Goal: Navigation & Orientation: Find specific page/section

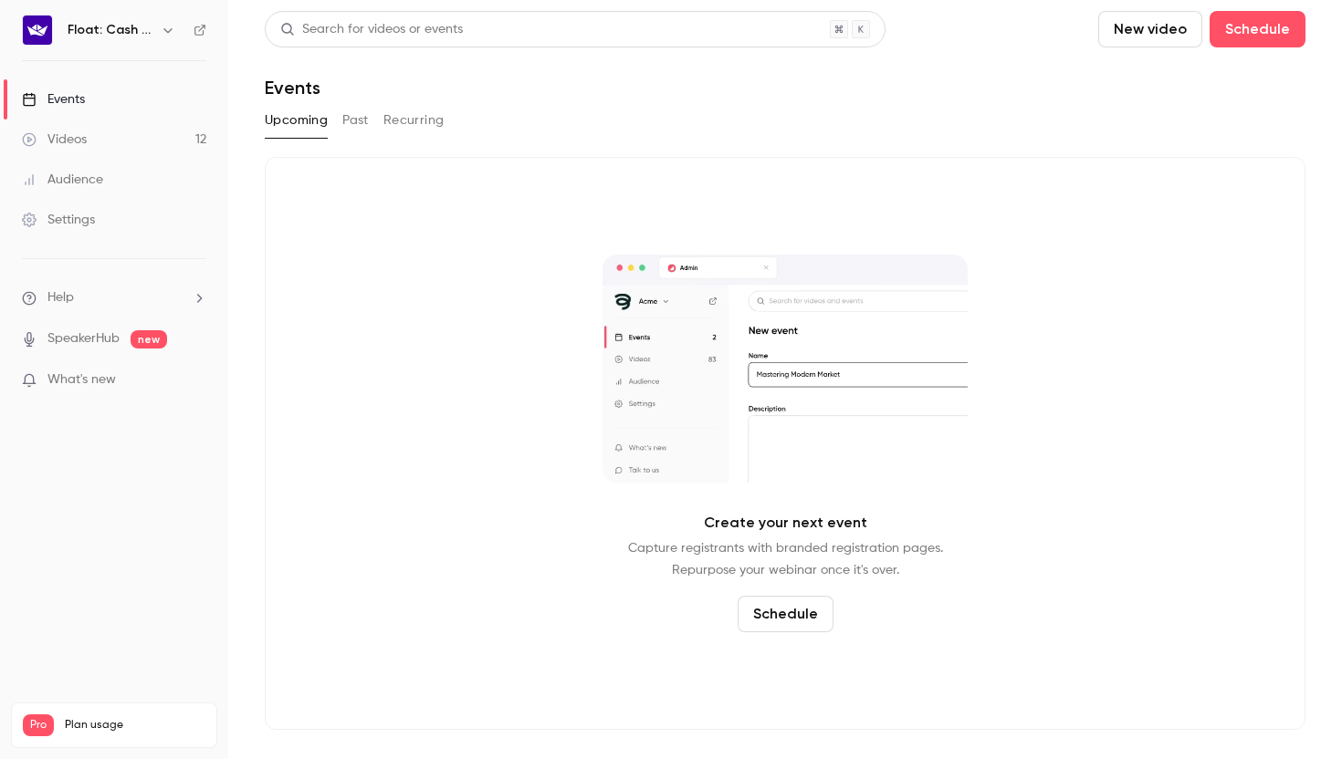
click at [359, 124] on button "Past" at bounding box center [355, 120] width 26 height 29
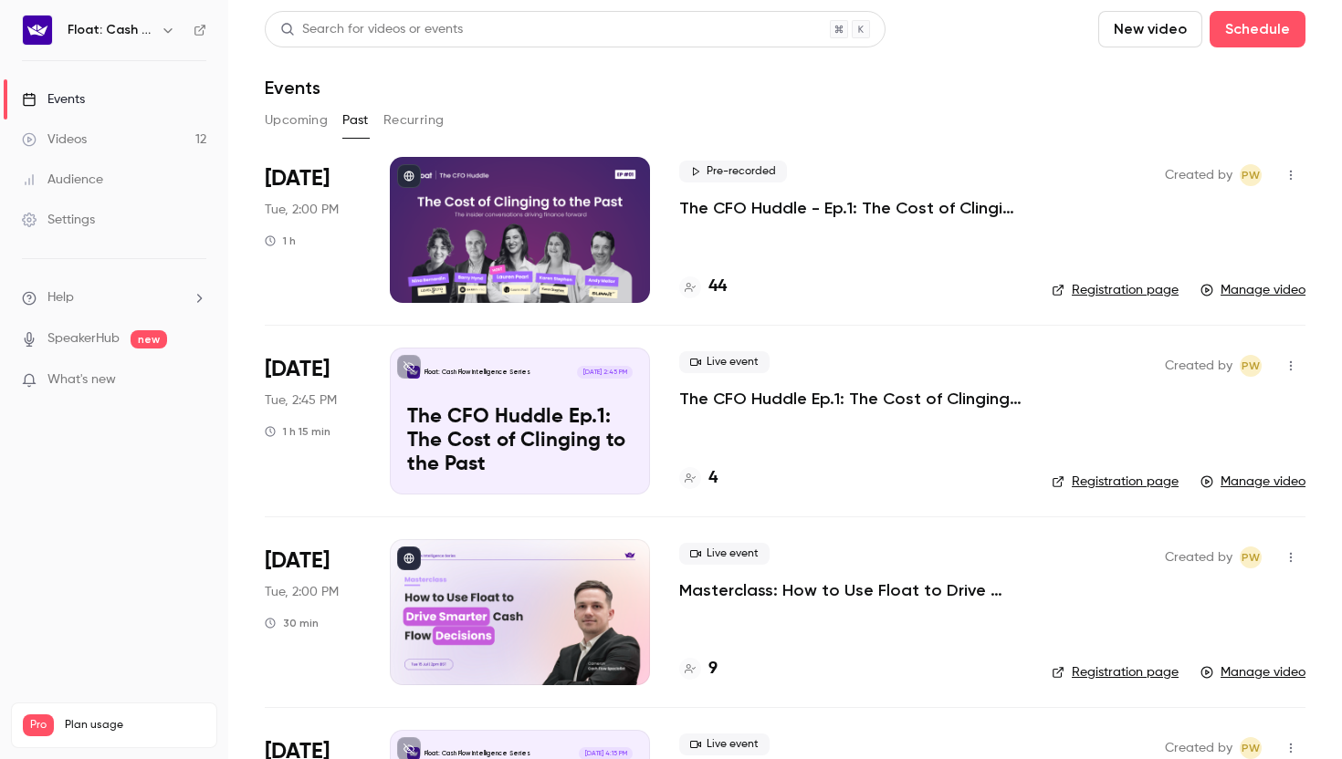
click at [705, 292] on div "44" at bounding box center [702, 287] width 47 height 25
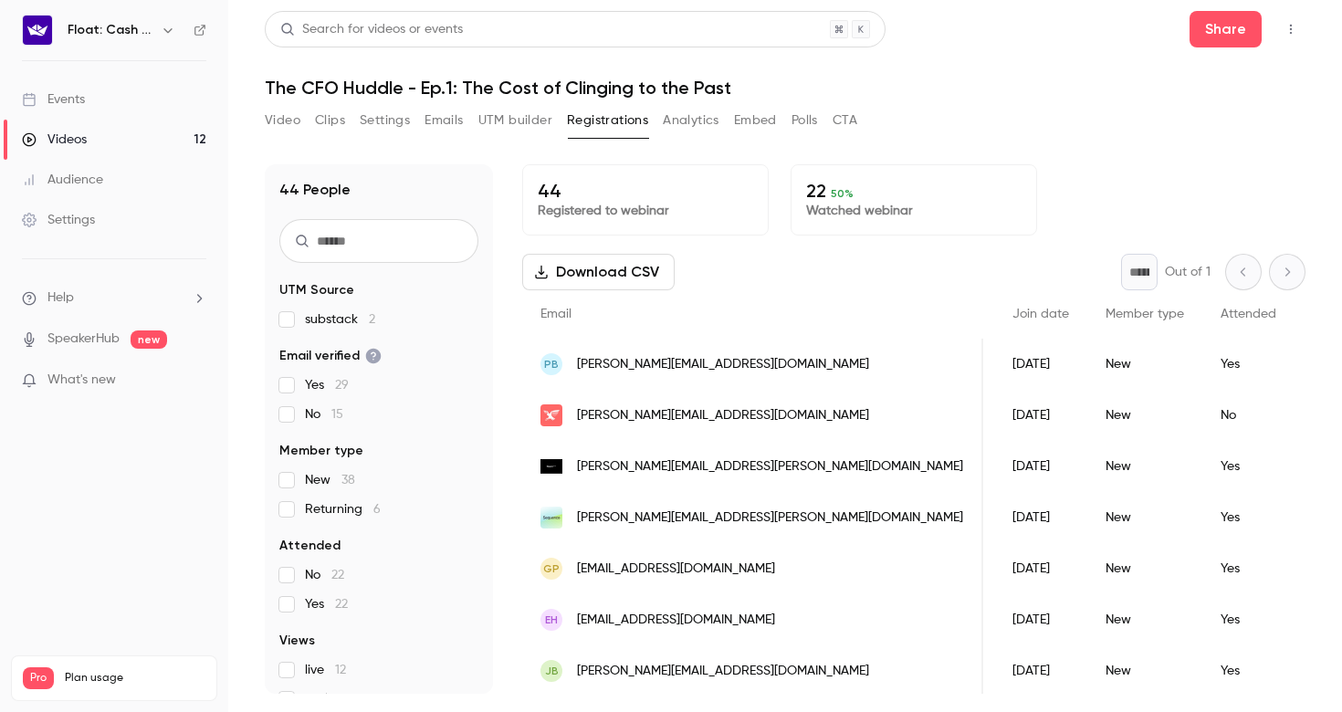
click at [163, 169] on link "Audience" at bounding box center [114, 180] width 228 height 40
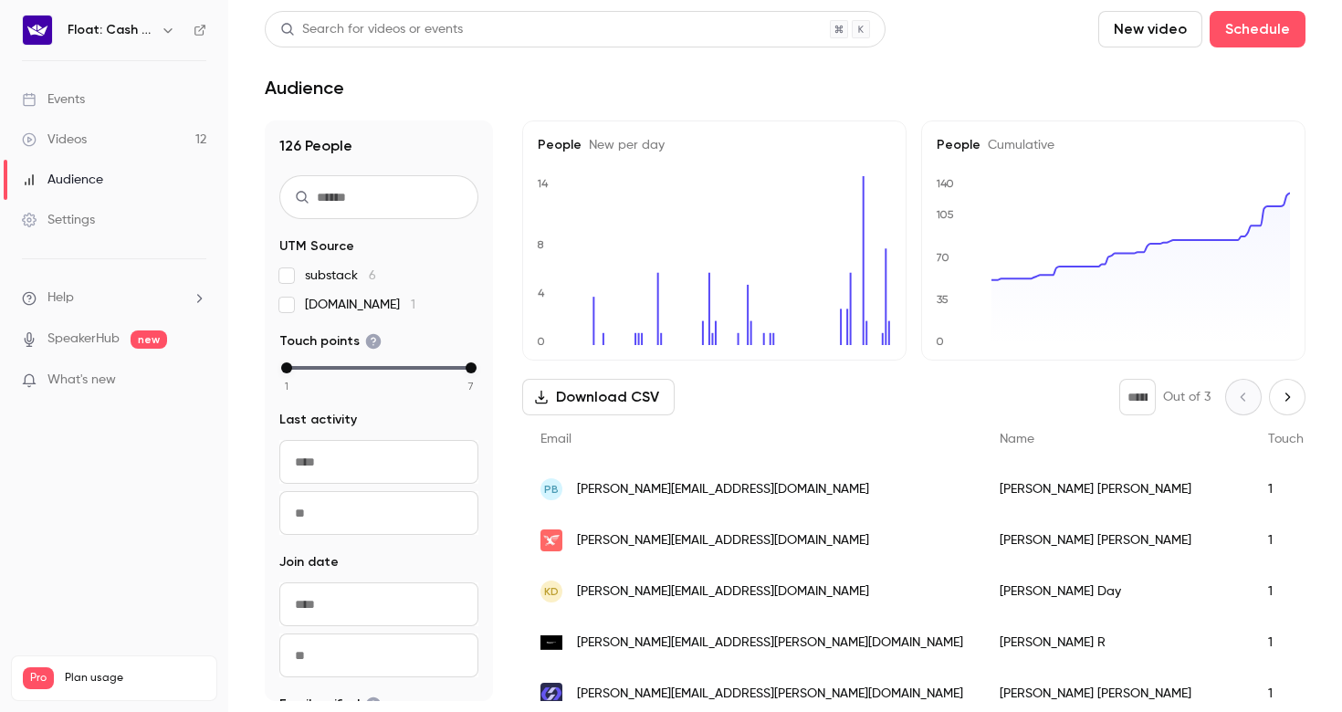
click at [126, 141] on link "Videos 12" at bounding box center [114, 140] width 228 height 40
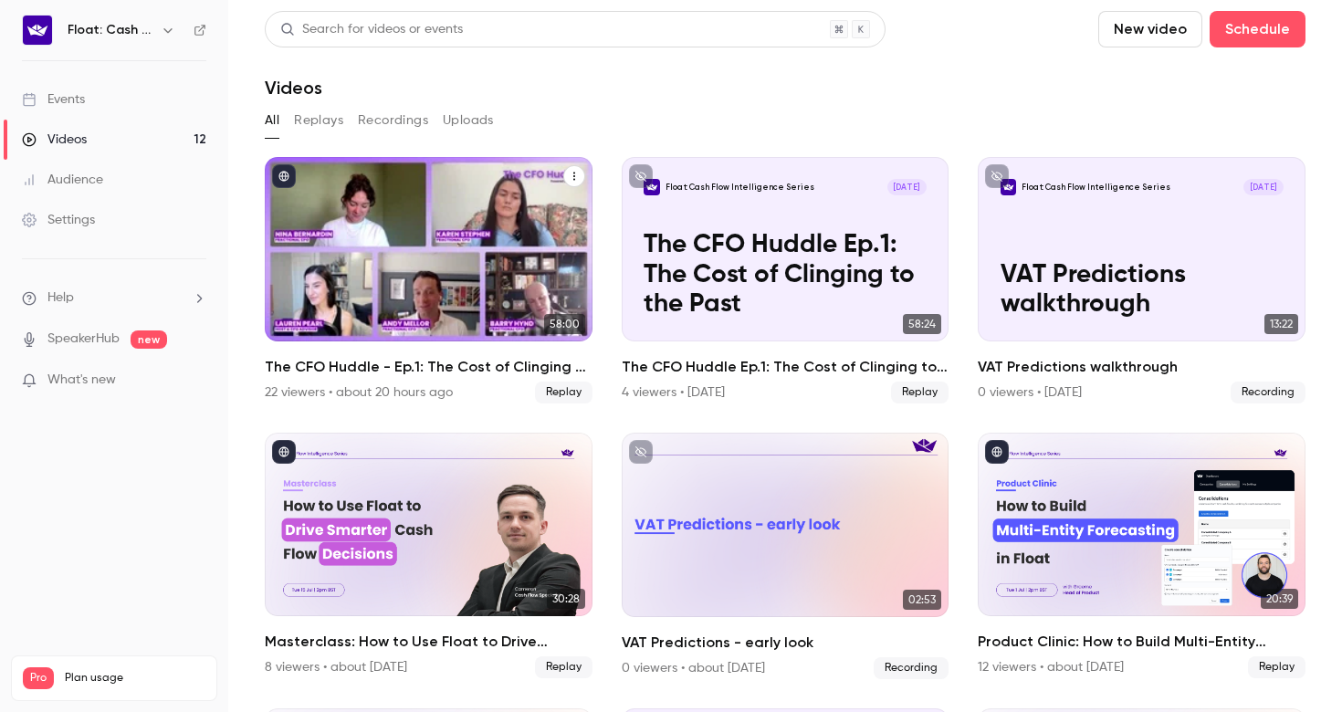
click at [448, 292] on div "The CFO Huddle - Ep.1: The Cost of Clinging to the Past" at bounding box center [429, 249] width 328 height 184
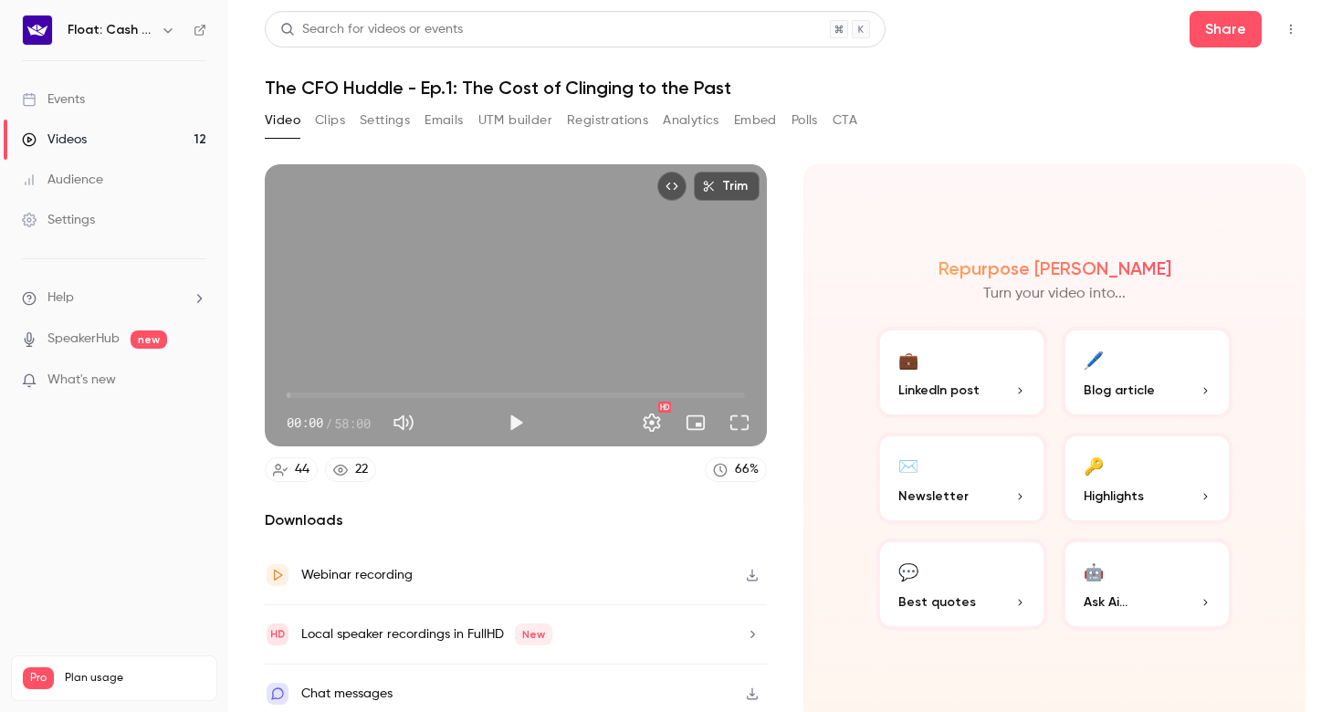
click at [335, 116] on button "Clips" at bounding box center [330, 120] width 30 height 29
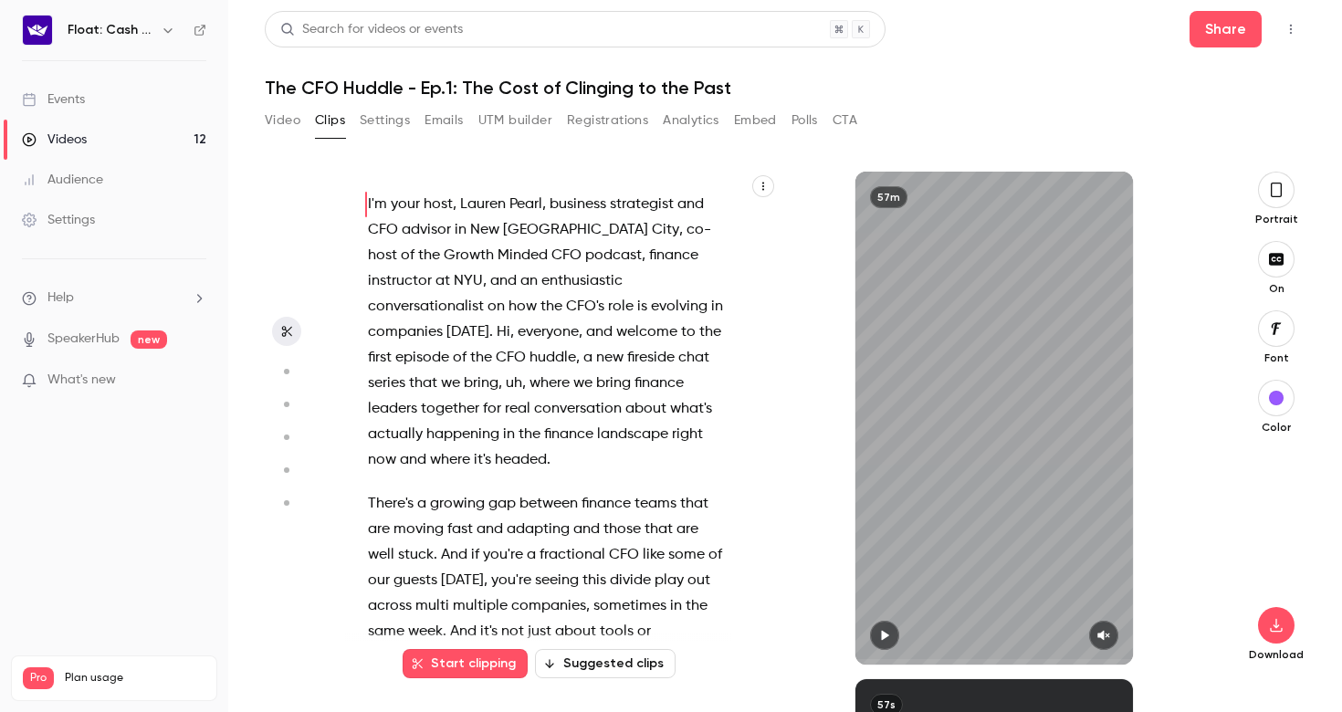
click at [283, 122] on button "Video" at bounding box center [283, 120] width 36 height 29
